Goal: Transaction & Acquisition: Purchase product/service

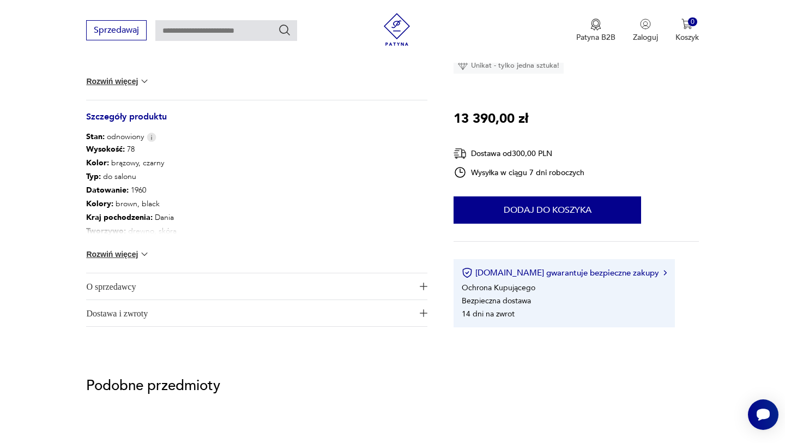
scroll to position [565, 0]
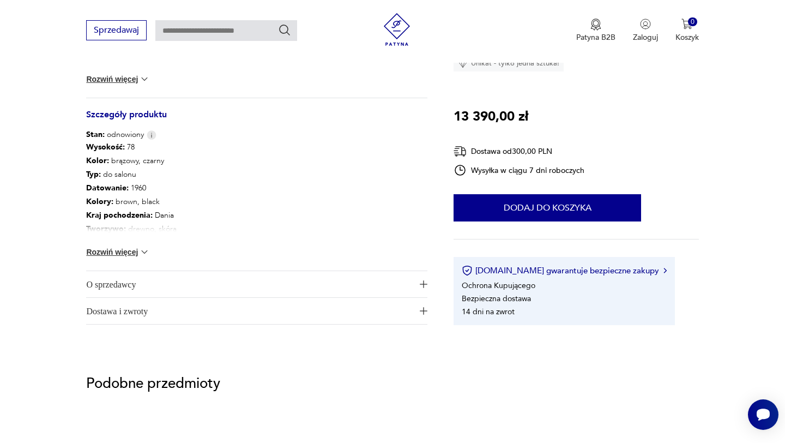
click at [426, 280] on img "button" at bounding box center [424, 284] width 8 height 8
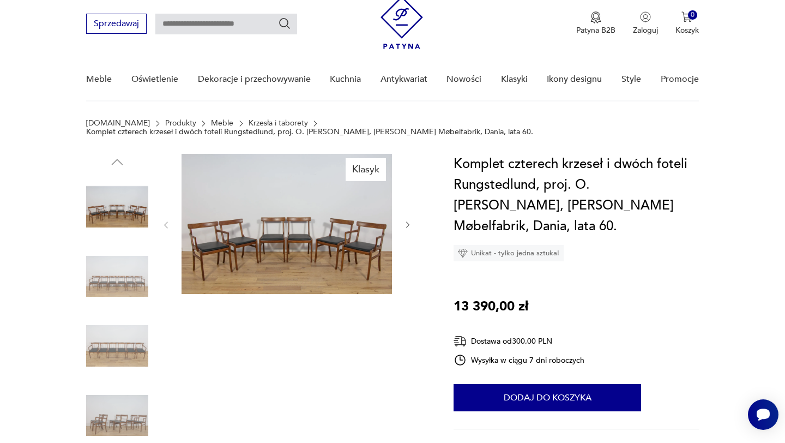
scroll to position [33, 0]
